Goal: Navigation & Orientation: Find specific page/section

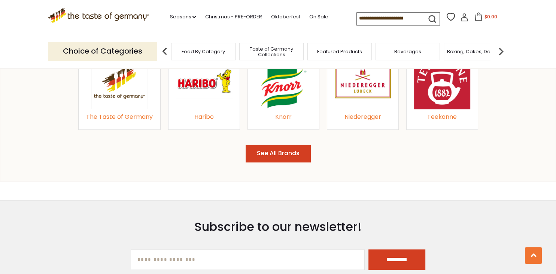
scroll to position [870, 0]
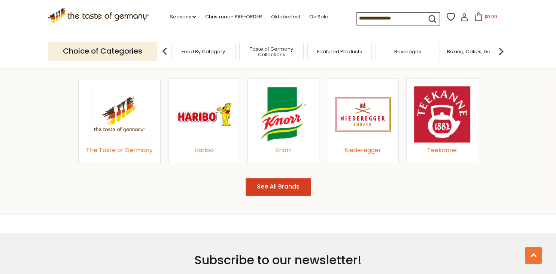
click at [273, 185] on button "See All Brands" at bounding box center [278, 187] width 65 height 18
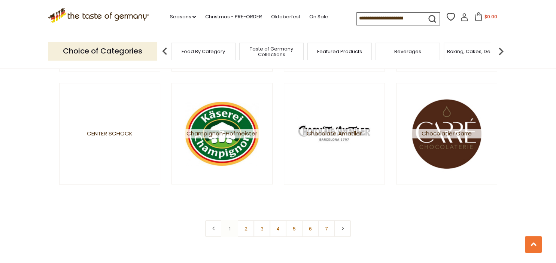
scroll to position [1325, 0]
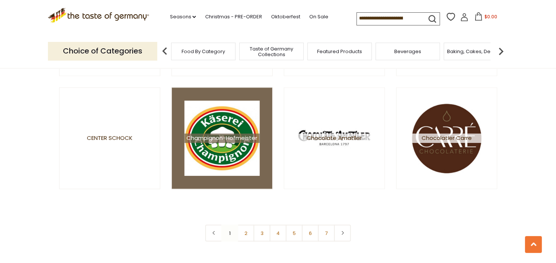
click at [214, 146] on img at bounding box center [221, 137] width 75 height 75
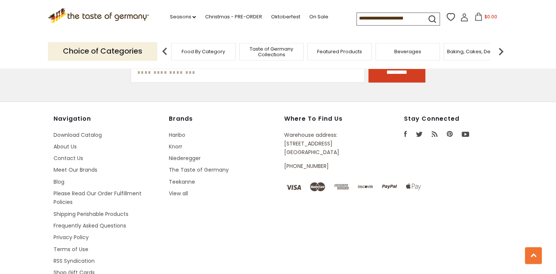
scroll to position [732, 0]
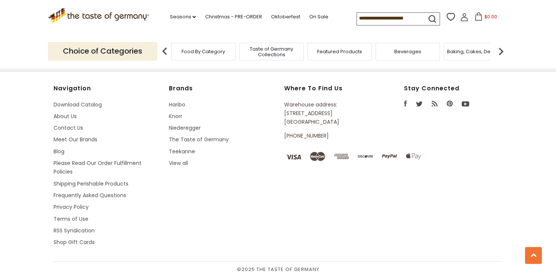
click at [95, 100] on li "Download Catalog" at bounding box center [108, 104] width 108 height 9
click at [86, 104] on link "Download Catalog" at bounding box center [78, 104] width 48 height 7
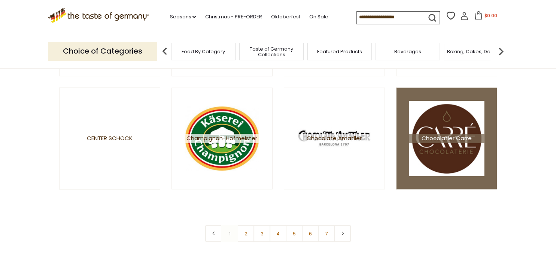
scroll to position [1325, 0]
click at [456, 138] on span "Chocolatier Carre" at bounding box center [446, 137] width 75 height 9
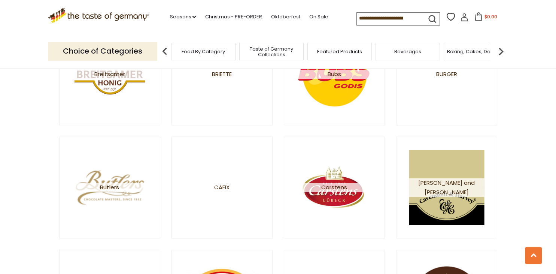
scroll to position [1128, 0]
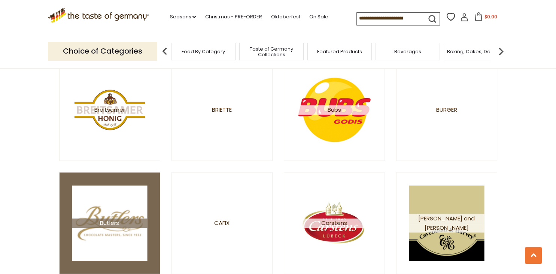
click at [108, 239] on img at bounding box center [109, 222] width 75 height 75
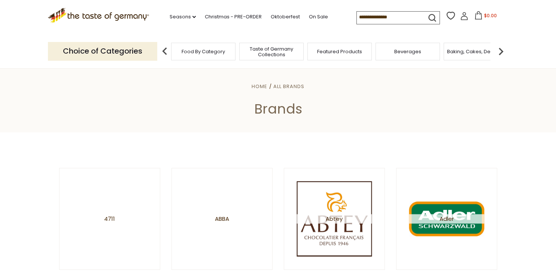
scroll to position [1128, 0]
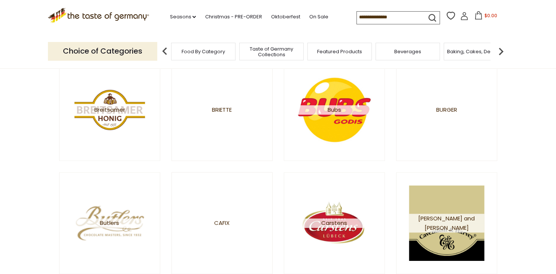
click at [335, 113] on span "Bubs" at bounding box center [334, 109] width 75 height 9
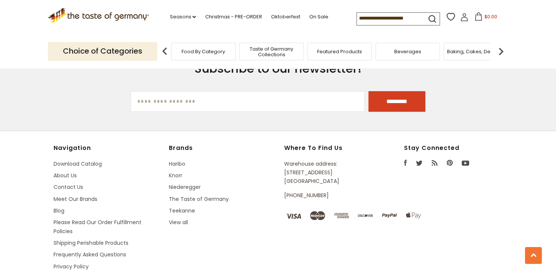
scroll to position [495, 0]
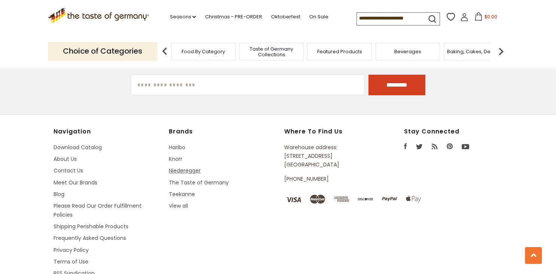
click at [196, 172] on link "Niederegger" at bounding box center [185, 170] width 32 height 7
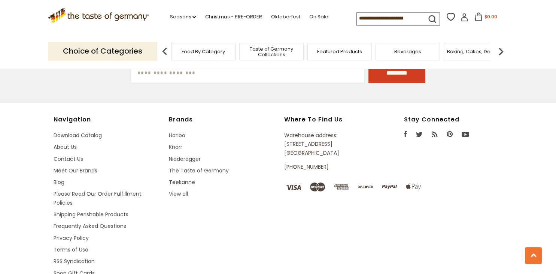
scroll to position [1919, 0]
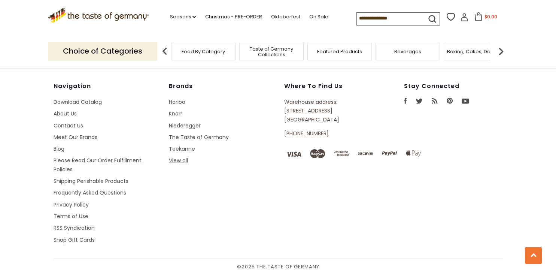
click at [183, 160] on link "View all" at bounding box center [178, 160] width 19 height 7
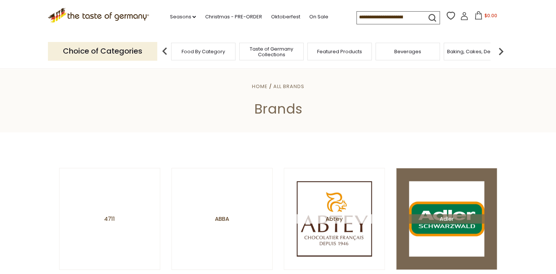
click at [442, 222] on span "Adler" at bounding box center [446, 218] width 75 height 9
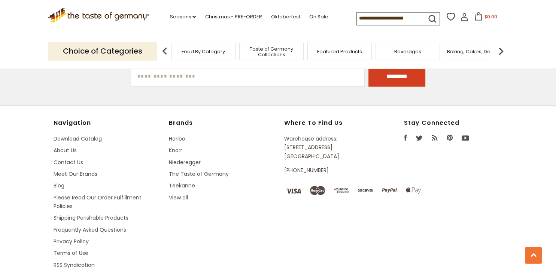
scroll to position [356, 0]
